Goal: Information Seeking & Learning: Learn about a topic

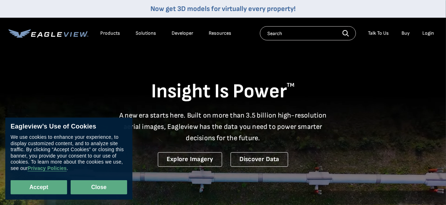
click at [98, 185] on button "Close" at bounding box center [99, 187] width 57 height 14
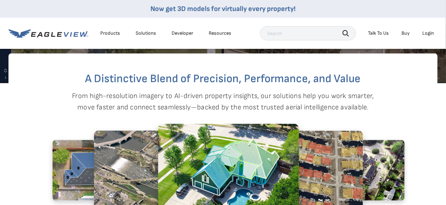
scroll to position [247, 0]
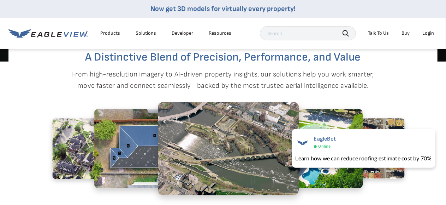
click at [419, 105] on div "A Distinctive Blend of Precision, Performance, and Value From high-resolution i…" at bounding box center [222, 146] width 429 height 228
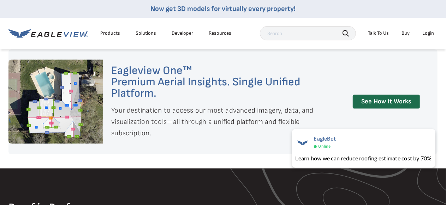
scroll to position [495, 0]
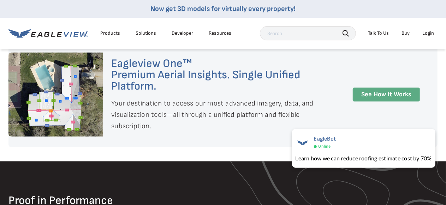
click at [396, 100] on link "See How It Works" at bounding box center [386, 95] width 67 height 14
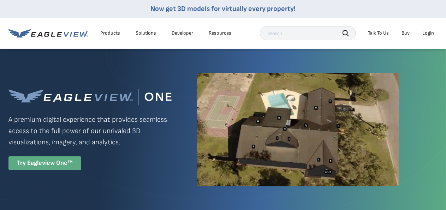
click at [34, 163] on div "Try Eagleview One™" at bounding box center [44, 163] width 73 height 14
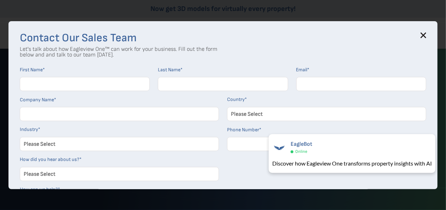
click at [426, 33] on icon at bounding box center [424, 35] width 6 height 6
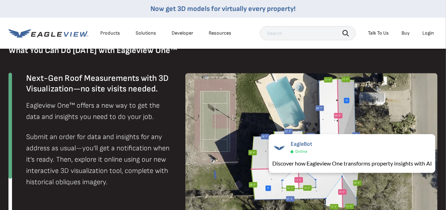
scroll to position [459, 0]
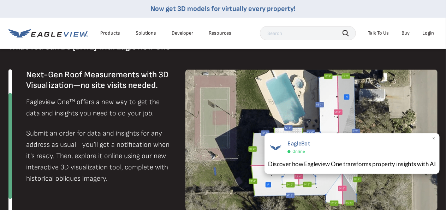
click at [435, 140] on span "×" at bounding box center [434, 138] width 4 height 7
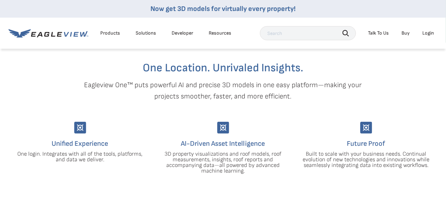
scroll to position [0, 0]
